Goal: Transaction & Acquisition: Purchase product/service

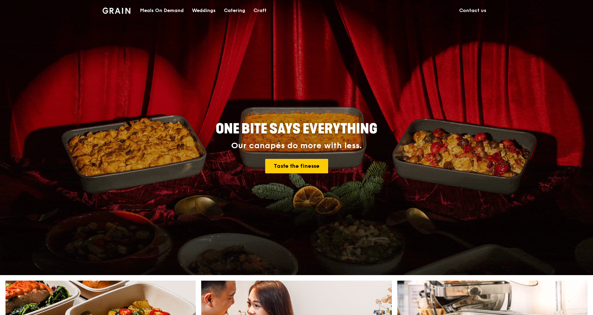
click at [179, 10] on div "Meals On Demand" at bounding box center [162, 10] width 44 height 21
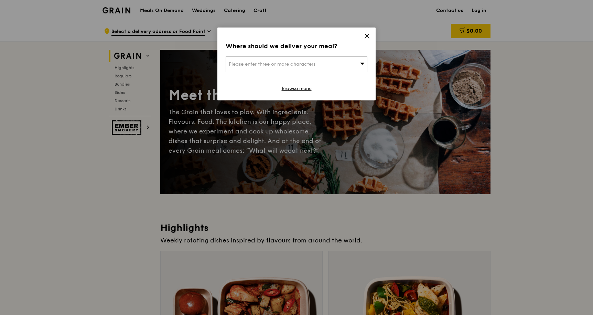
click at [268, 70] on div "Please enter three or more characters" at bounding box center [297, 64] width 142 height 16
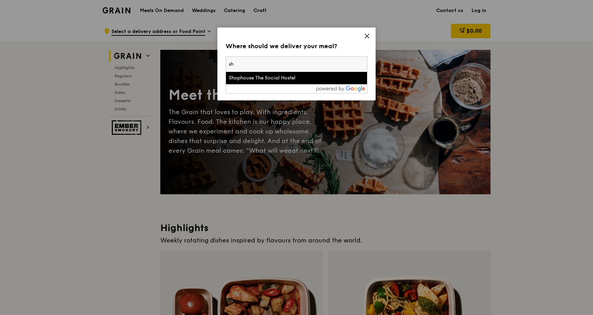
type input "s"
type input "kent ridge mrt"
click at [290, 83] on li "Kent Ridge Mrt Station" at bounding box center [296, 78] width 141 height 12
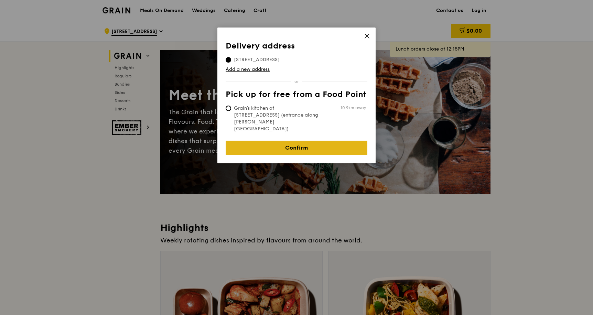
click at [303, 141] on link "Confirm" at bounding box center [297, 148] width 142 height 14
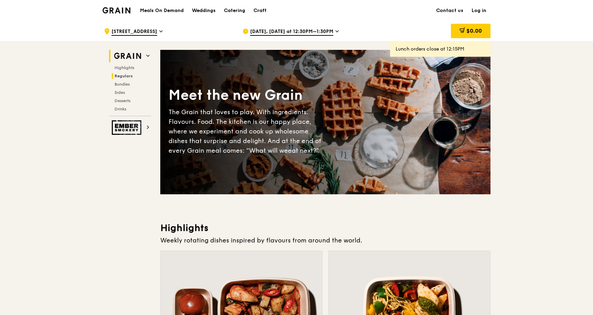
click at [132, 74] on span "Regulars" at bounding box center [124, 76] width 18 height 5
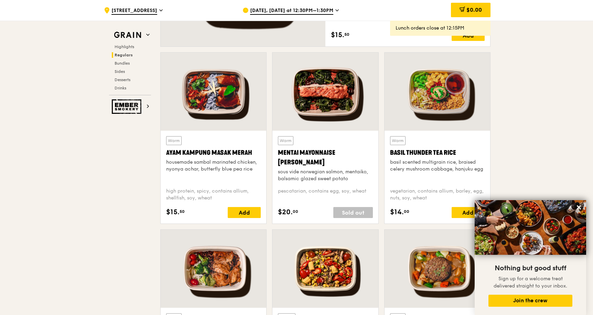
scroll to position [585, 0]
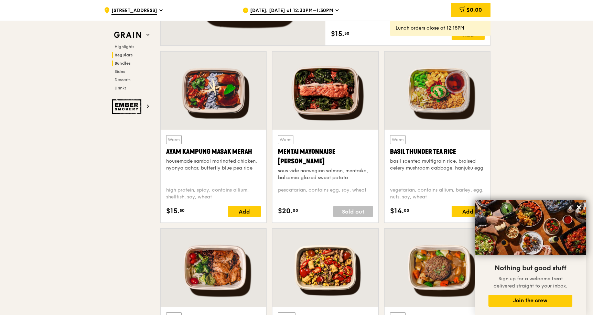
click at [126, 61] on h2 "Bundles" at bounding box center [131, 64] width 39 height 6
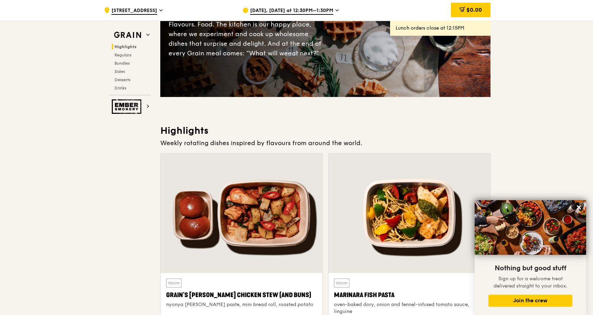
scroll to position [0, 0]
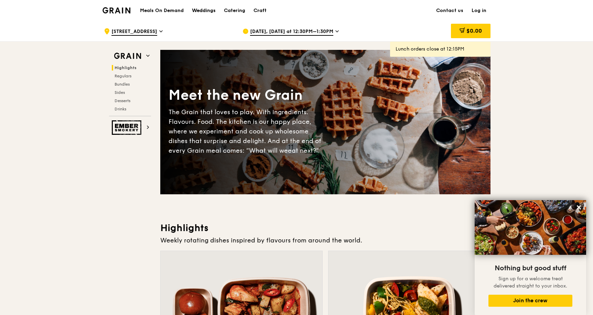
click at [202, 8] on div "Weddings" at bounding box center [204, 10] width 24 height 21
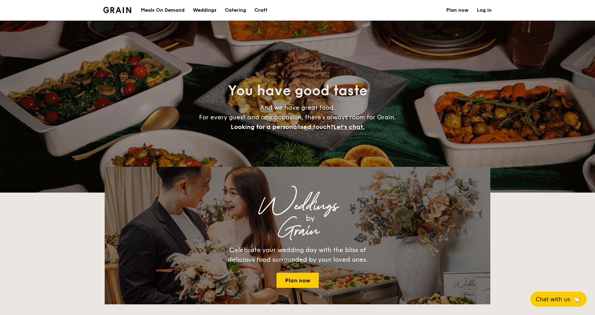
select select
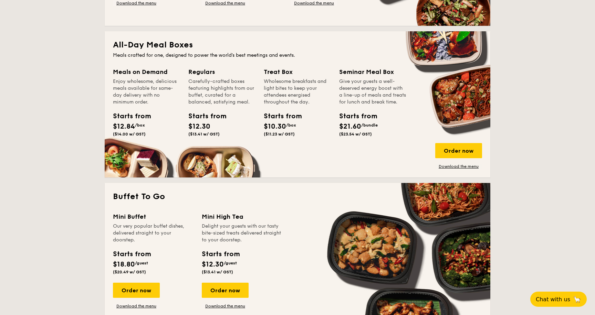
scroll to position [281, 0]
click at [464, 151] on div "Order now" at bounding box center [458, 150] width 47 height 15
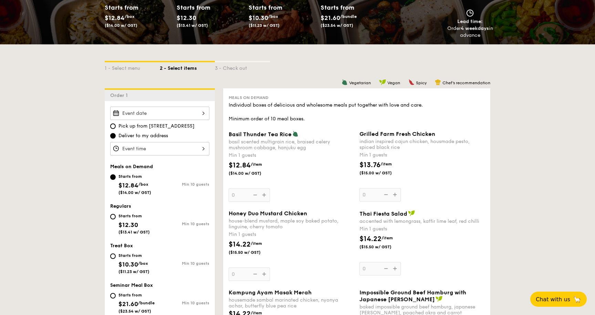
scroll to position [201, 0]
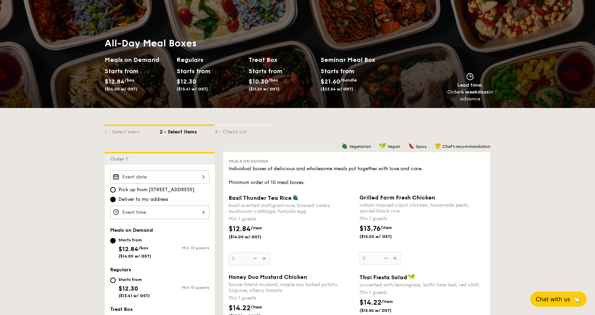
select select
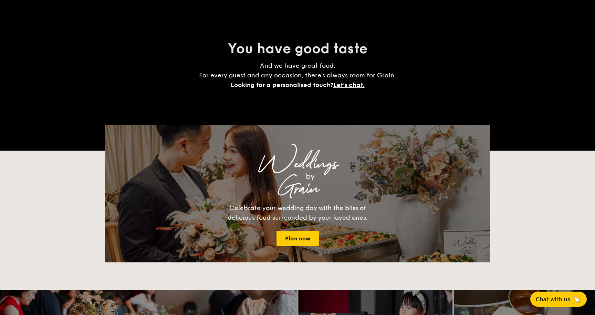
scroll to position [882, 0]
